Goal: Task Accomplishment & Management: Manage account settings

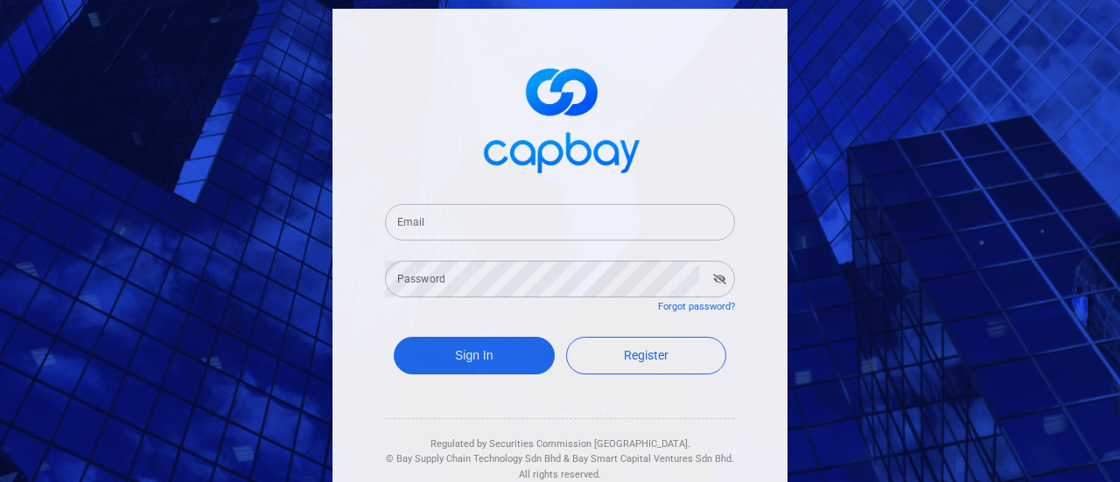
click at [574, 209] on input "Email" at bounding box center [560, 222] width 350 height 37
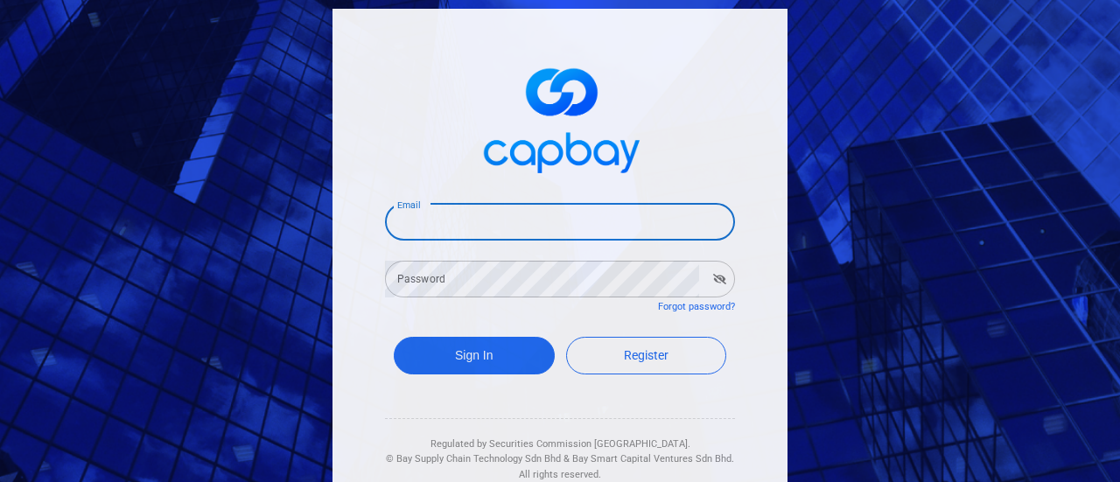
type input "[EMAIL_ADDRESS][DOMAIN_NAME]"
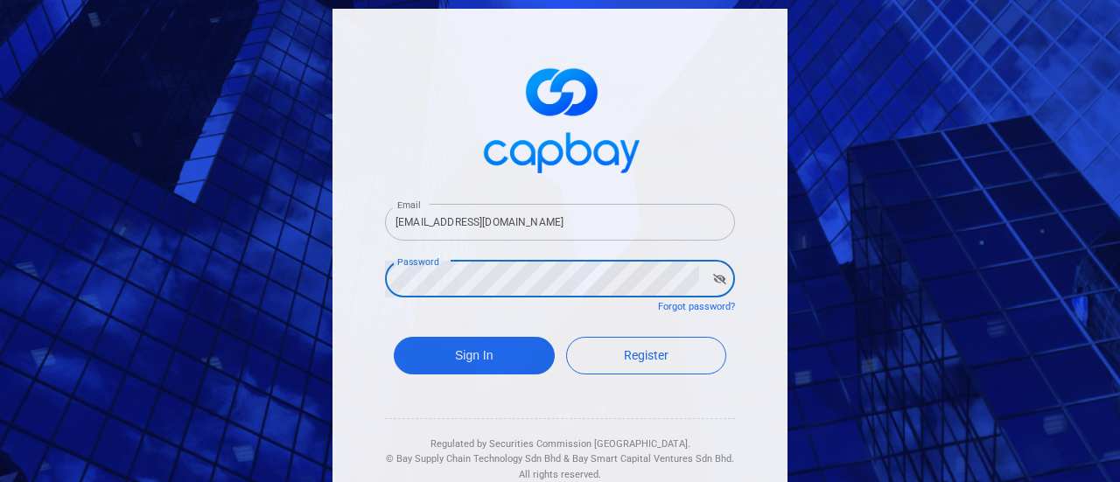
click at [394, 337] on button "Sign In" at bounding box center [474, 356] width 161 height 38
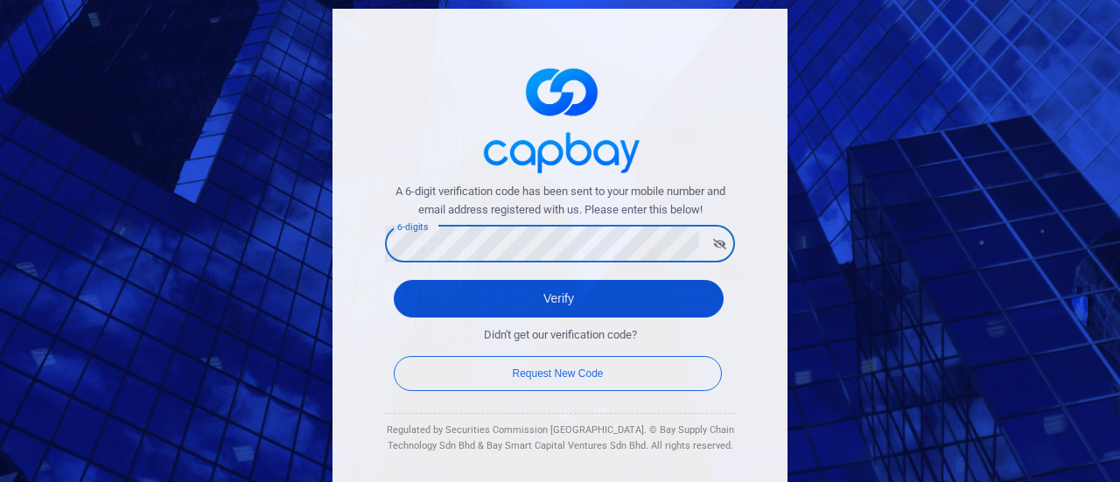
click at [539, 309] on button "Verify" at bounding box center [559, 299] width 330 height 38
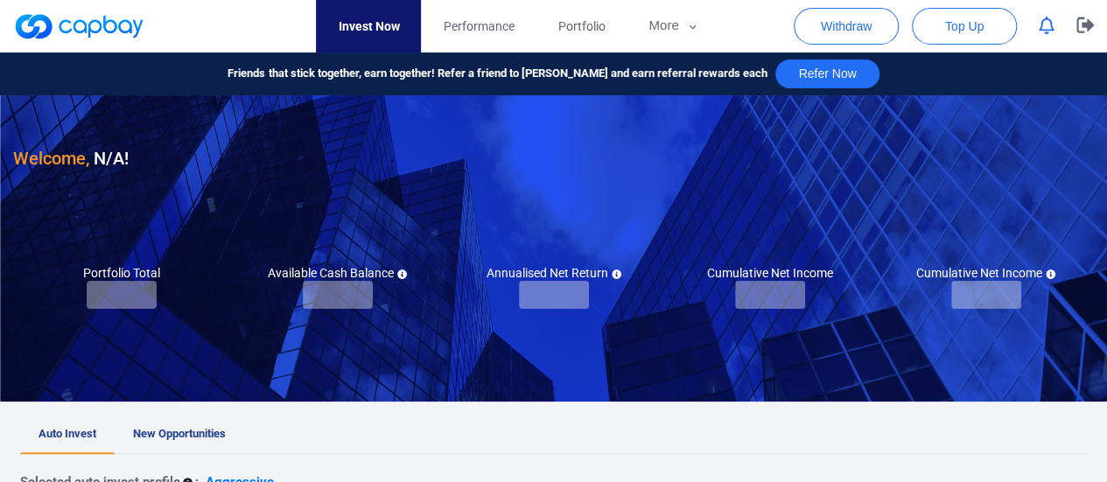
checkbox input "true"
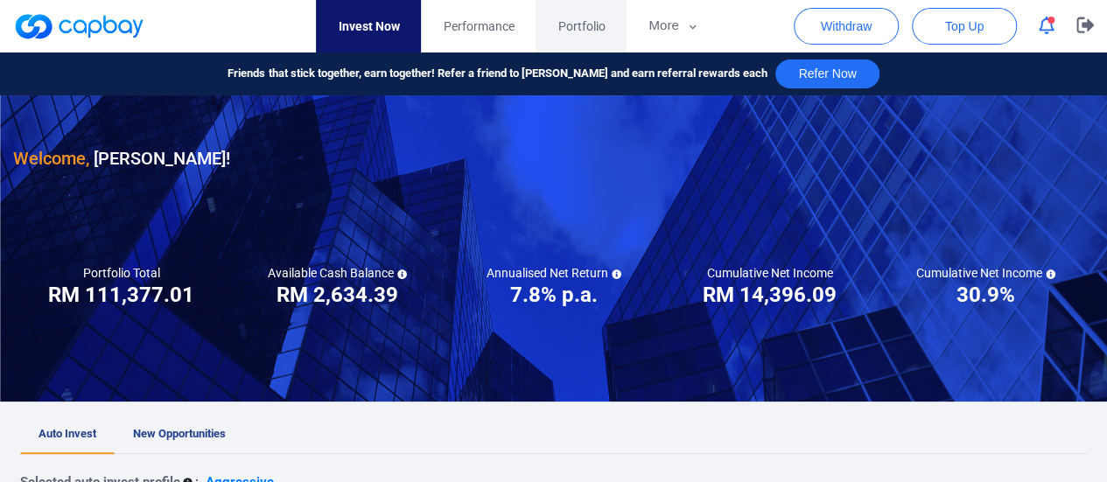
click at [558, 18] on span "Portfolio" at bounding box center [581, 26] width 47 height 19
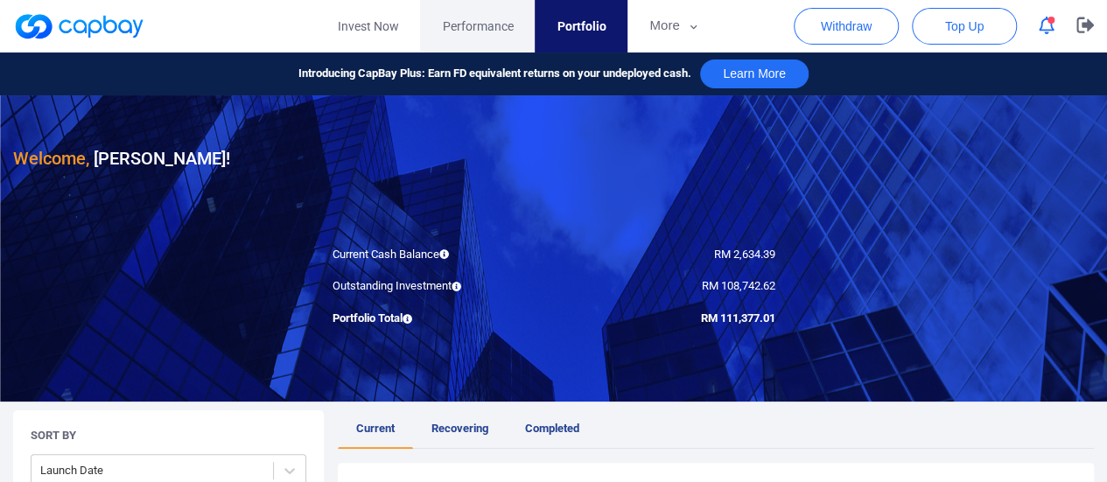
click at [502, 27] on span "Performance" at bounding box center [477, 26] width 71 height 19
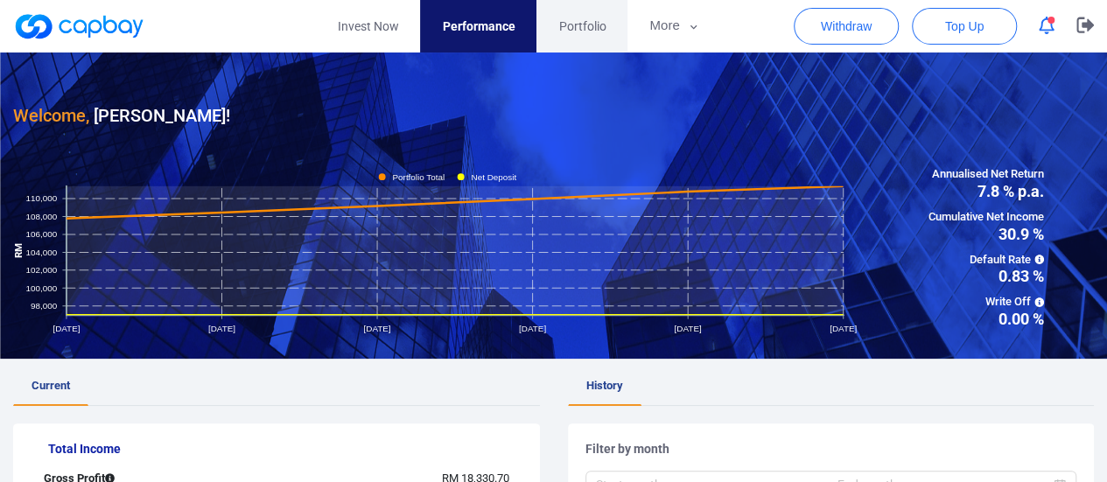
click at [583, 11] on link "Portfolio" at bounding box center [582, 26] width 91 height 53
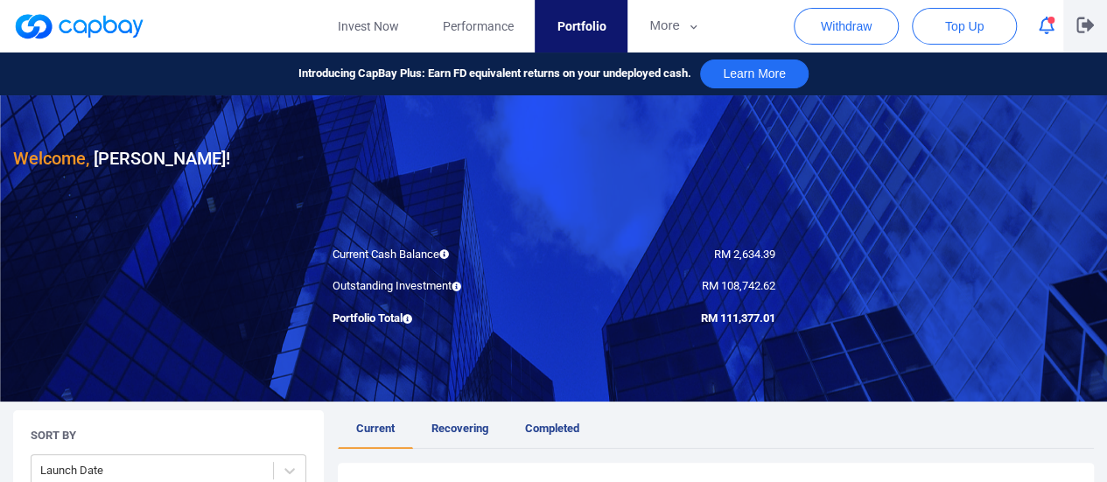
click at [1085, 23] on icon "button" at bounding box center [1086, 25] width 18 height 17
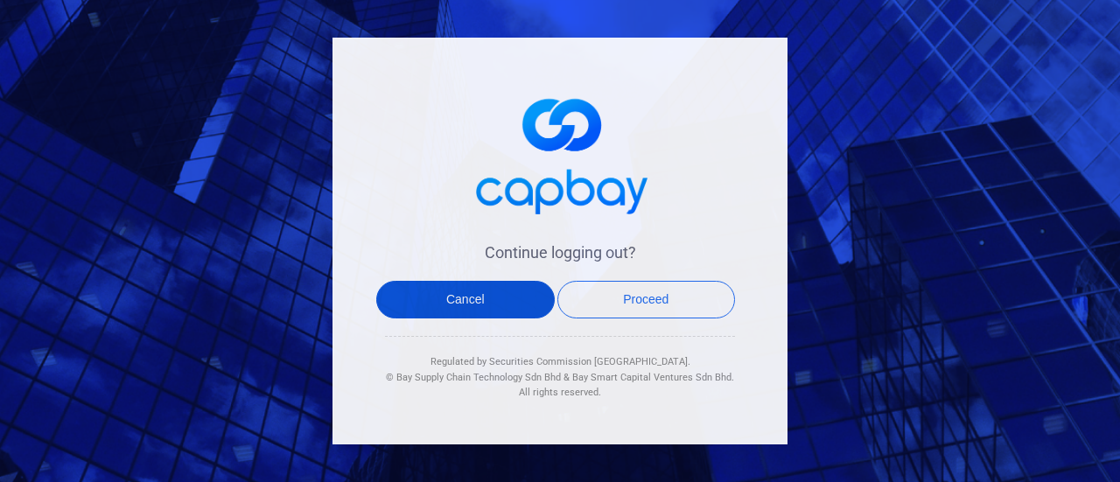
click at [479, 298] on button "Cancel" at bounding box center [465, 300] width 179 height 38
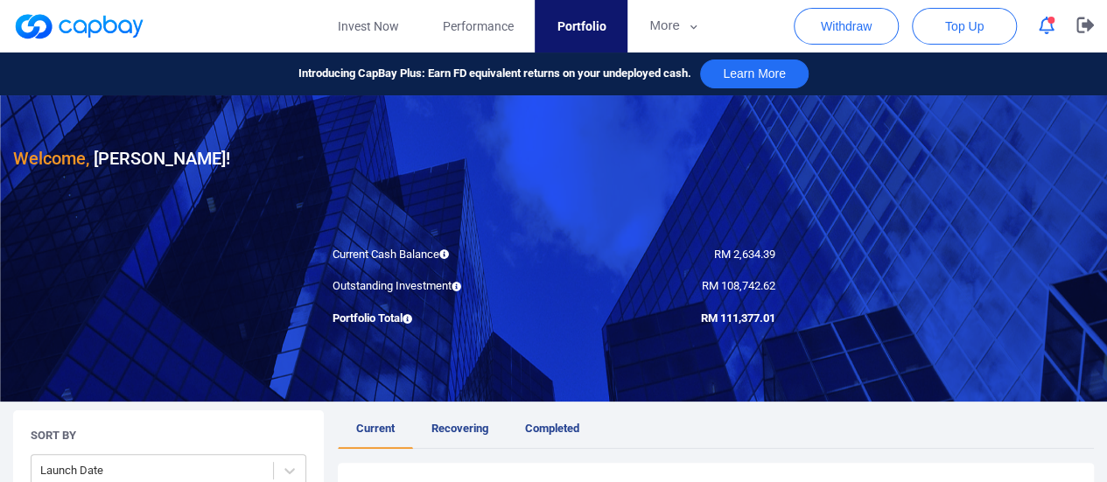
click at [1047, 17] on icon "button" at bounding box center [1047, 26] width 16 height 18
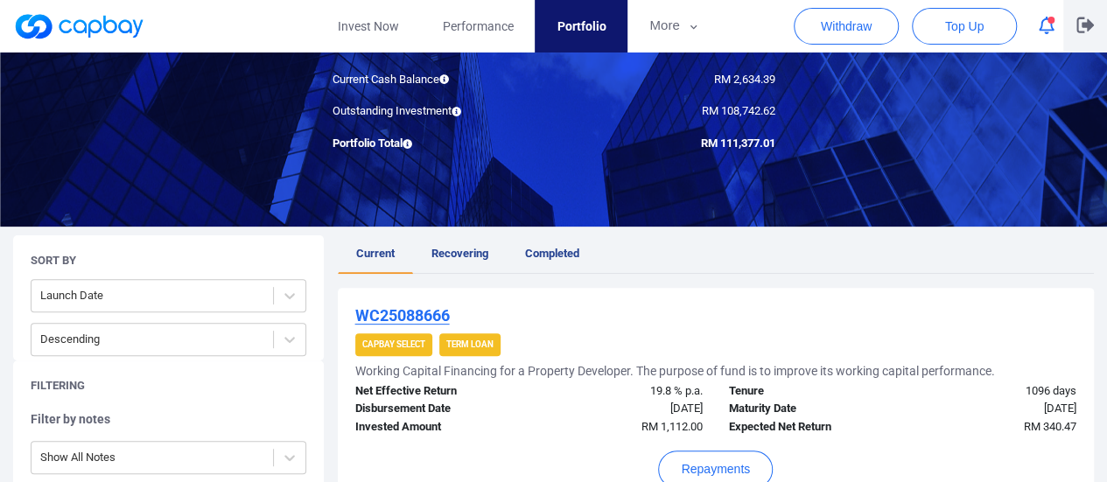
click at [1081, 18] on icon "button" at bounding box center [1086, 25] width 18 height 17
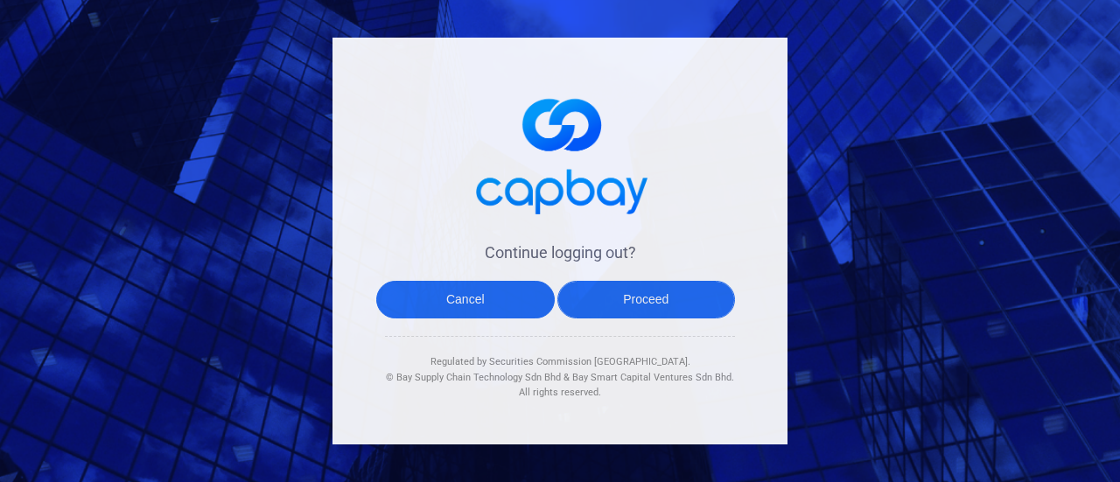
click at [615, 297] on button "Proceed" at bounding box center [647, 300] width 179 height 38
